Goal: Subscribe to service/newsletter

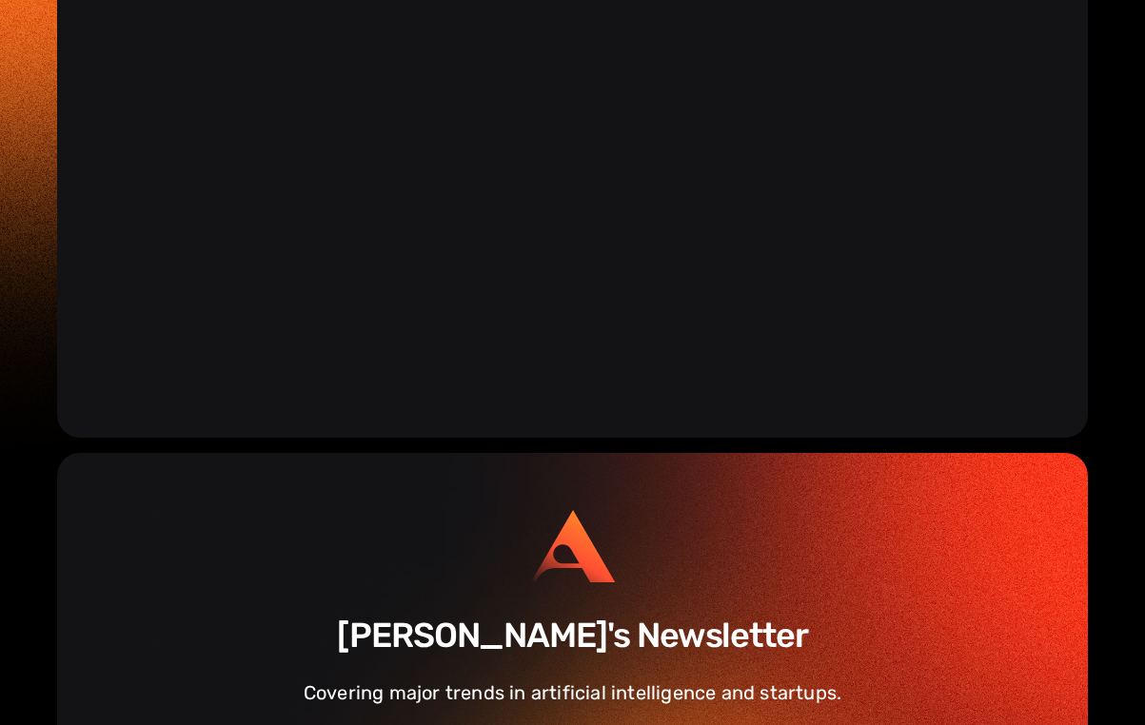
scroll to position [3686, 0]
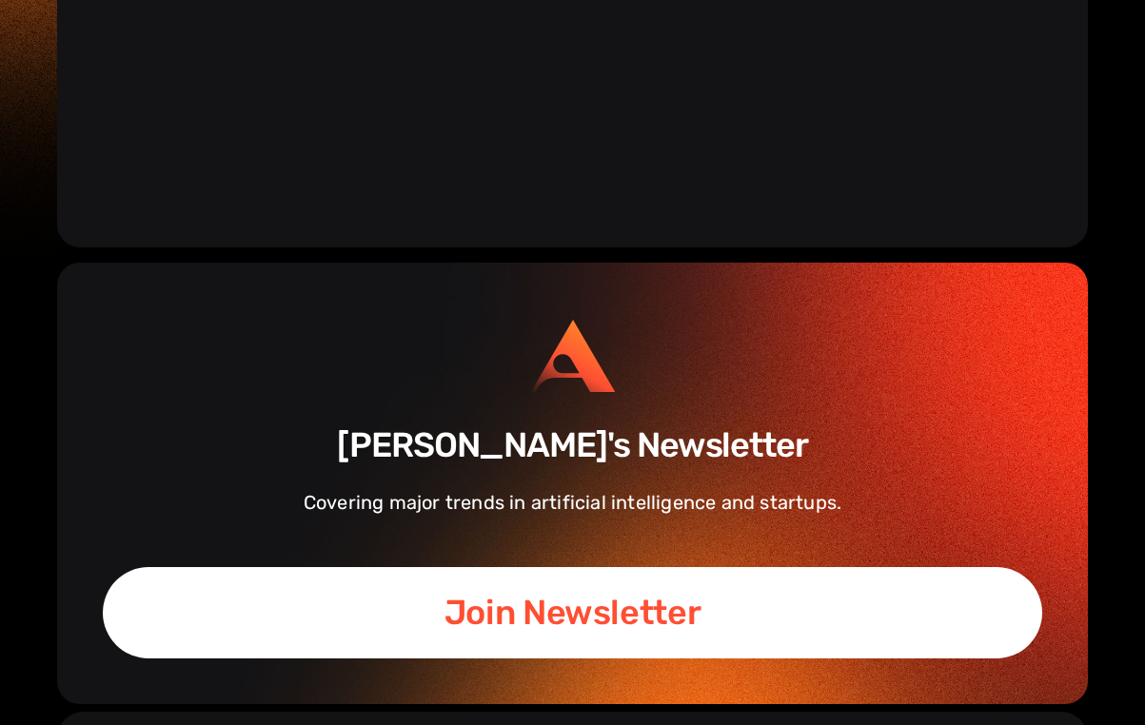
click at [926, 724] on img at bounding box center [925, 738] width 19 height 19
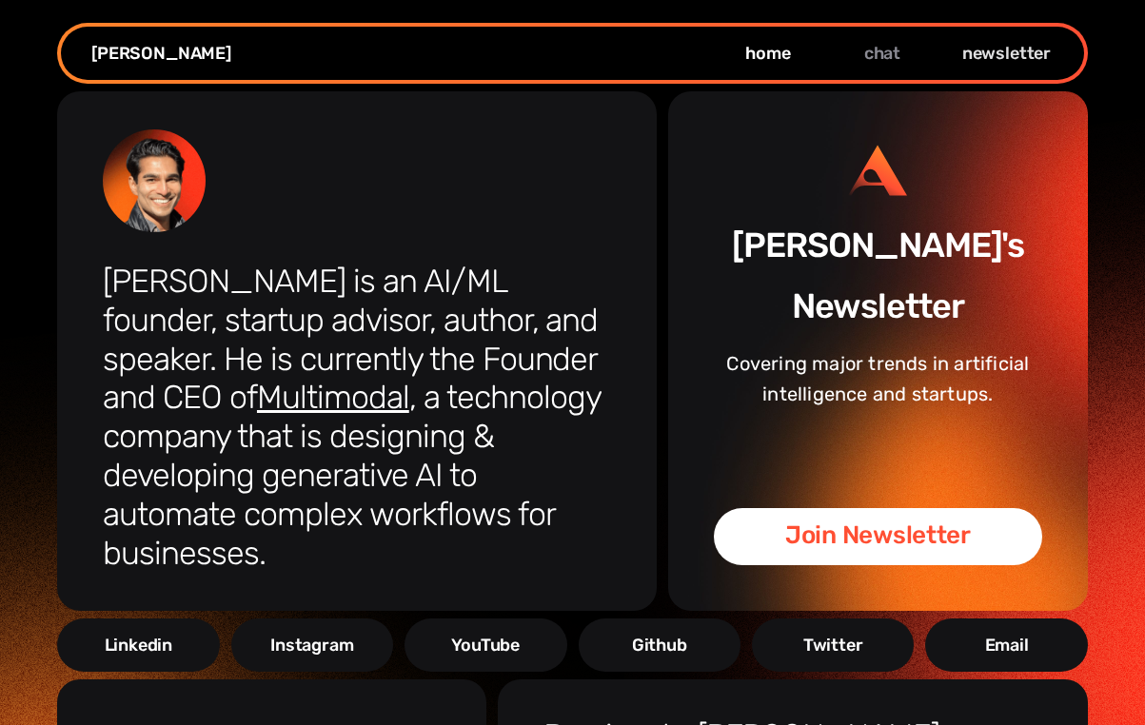
click at [1018, 44] on link "newsletter" at bounding box center [996, 53] width 114 height 23
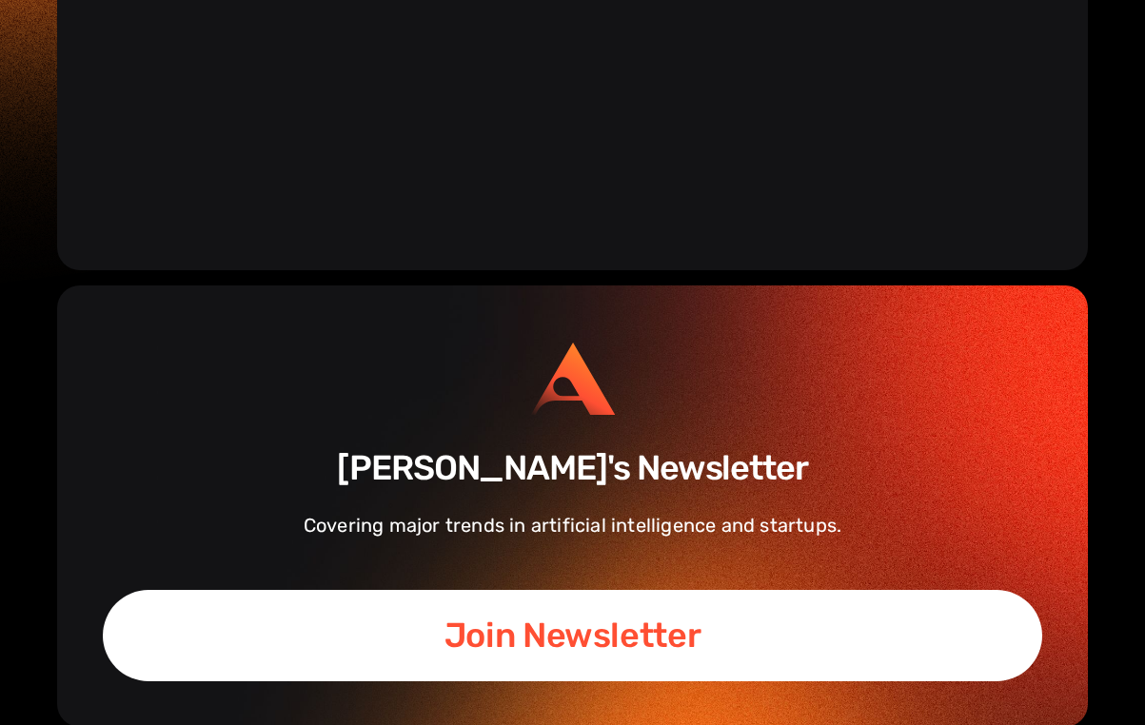
scroll to position [3686, 0]
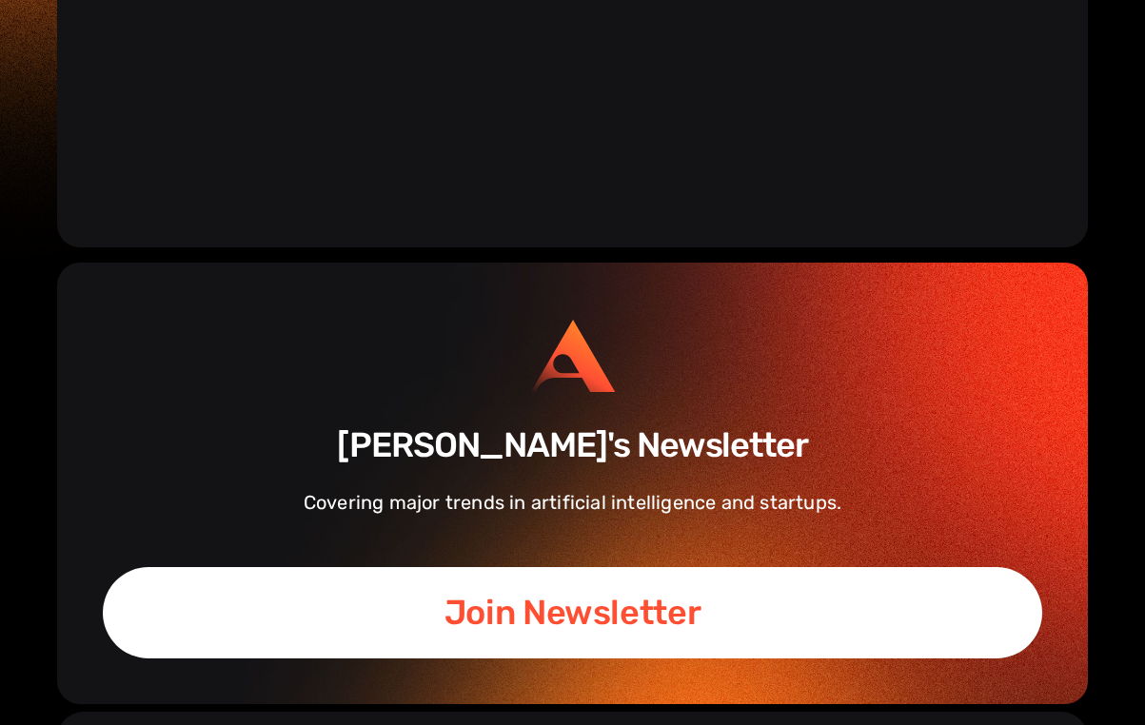
click at [584, 567] on link "Join Newsletter" at bounding box center [572, 612] width 939 height 91
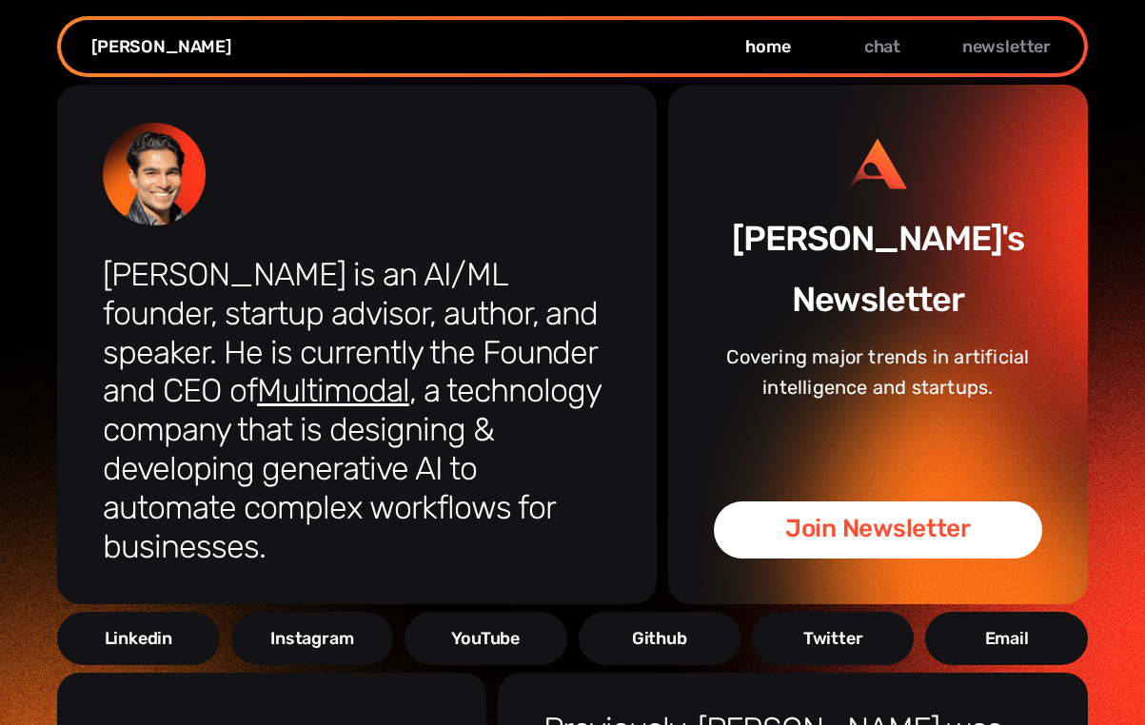
scroll to position [0, 0]
